Goal: Communication & Community: Answer question/provide support

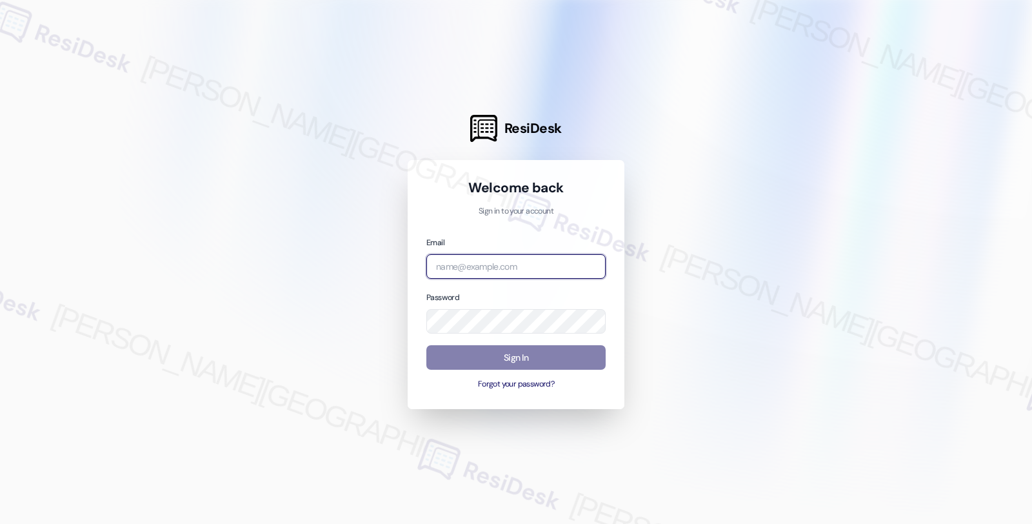
click at [486, 264] on input "email" at bounding box center [515, 266] width 179 height 25
type input "[EMAIL_ADDRESS][PERSON_NAME][DOMAIN_NAME]"
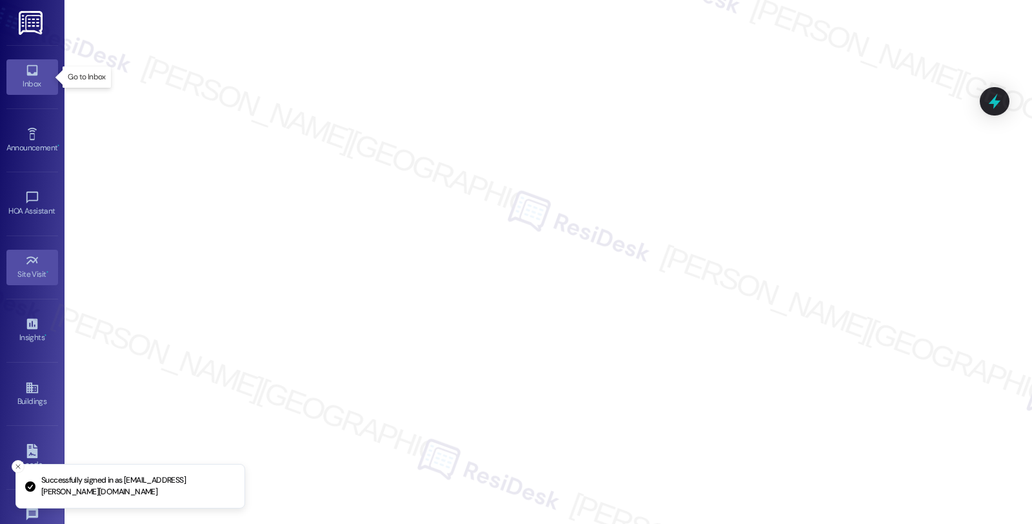
click at [32, 73] on icon at bounding box center [31, 70] width 11 height 11
